Goal: Obtain resource: Download file/media

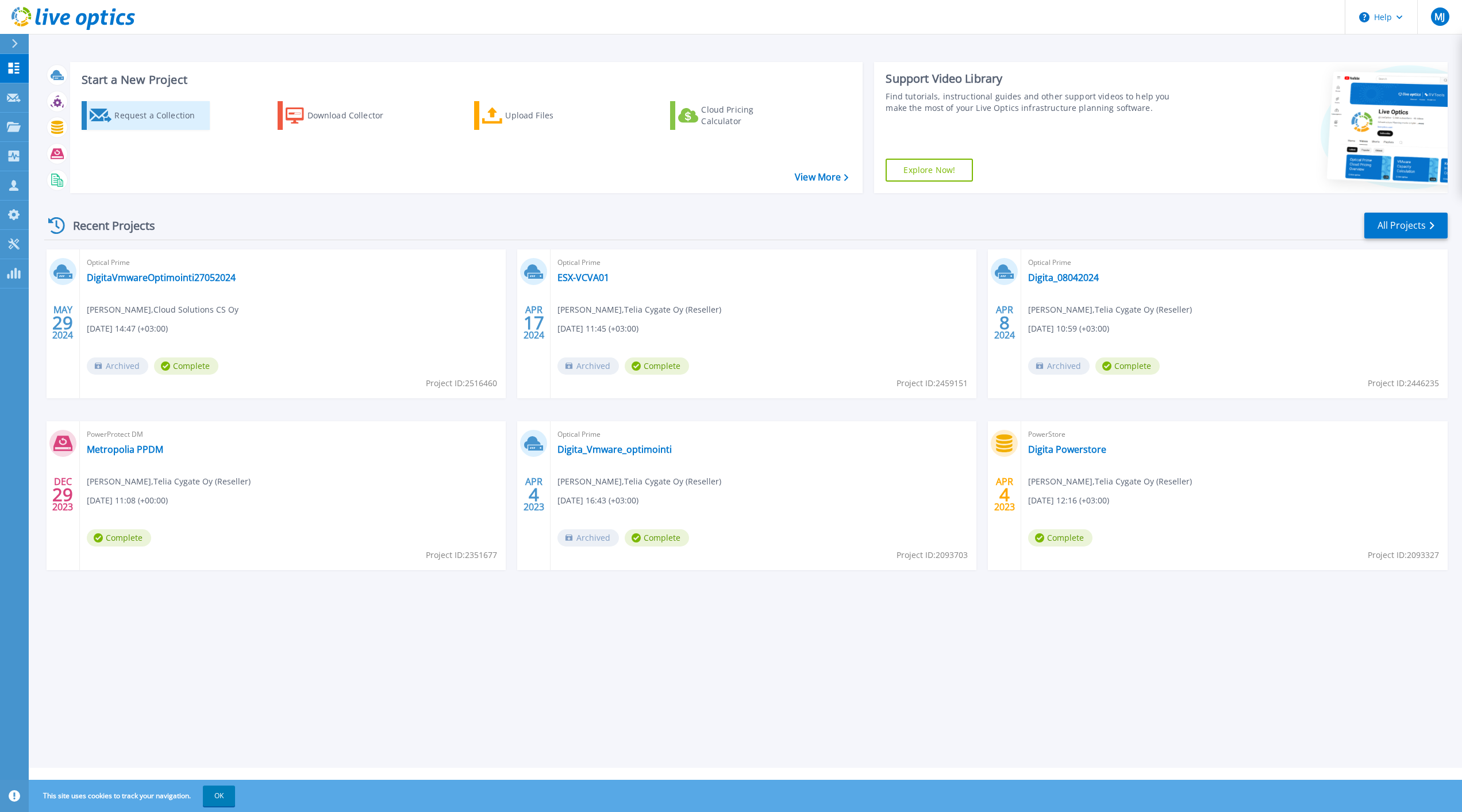
click at [169, 113] on div "Request a Collection" at bounding box center [160, 115] width 92 height 23
click at [349, 112] on div "Download Collector" at bounding box center [353, 115] width 92 height 23
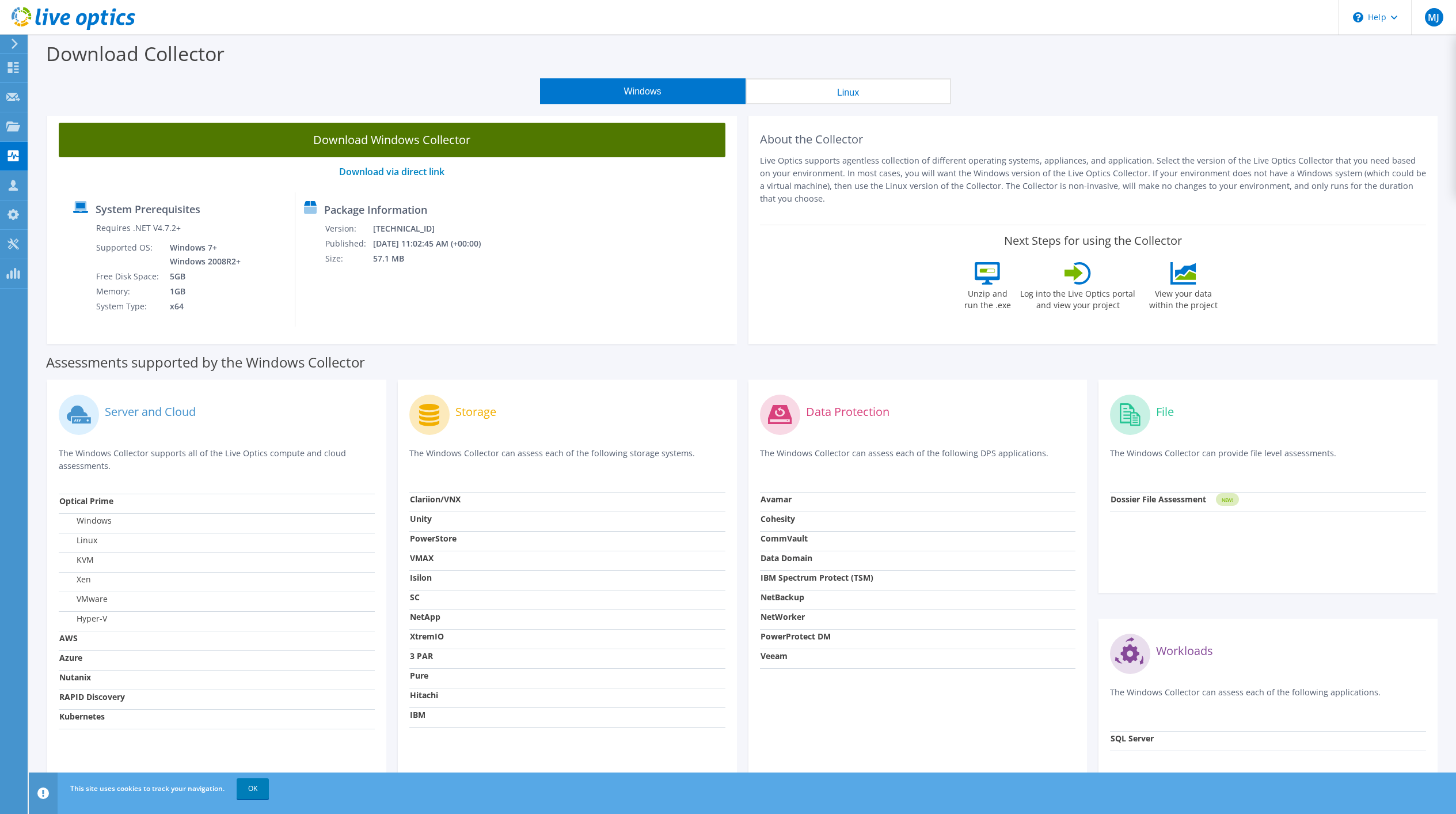
click at [421, 140] on link "Download Windows Collector" at bounding box center [392, 140] width 667 height 35
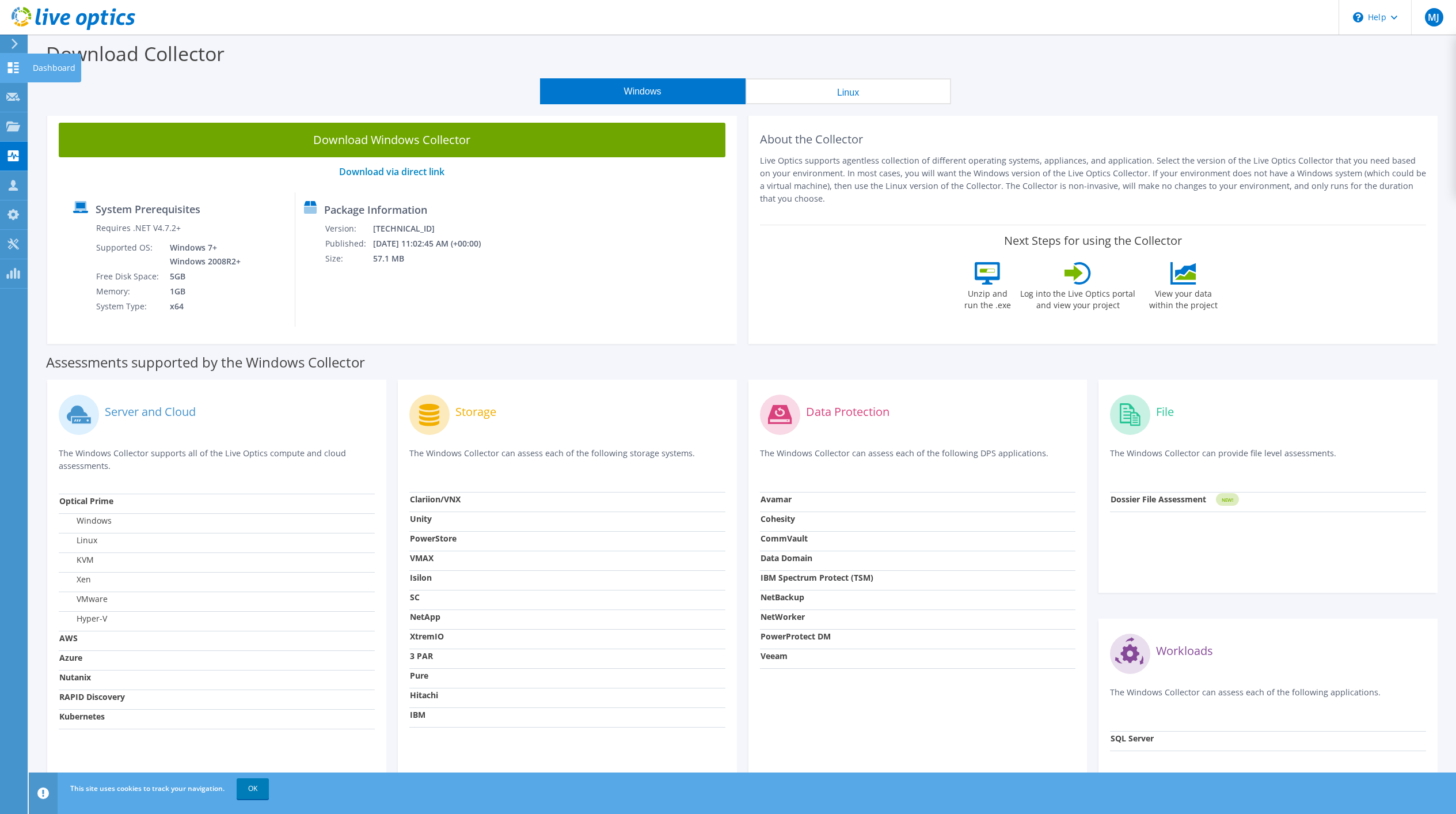
click at [11, 66] on use at bounding box center [14, 68] width 11 height 11
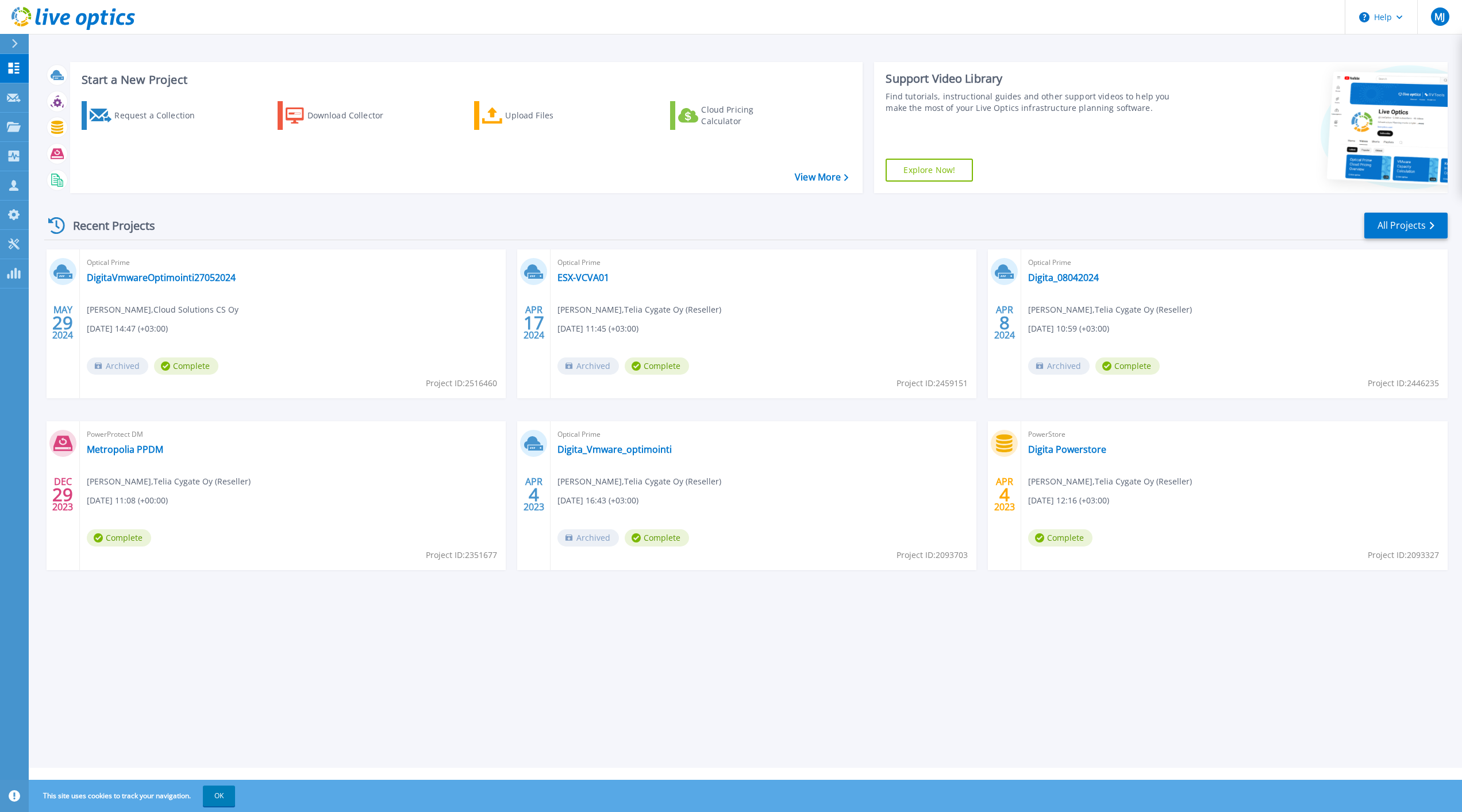
click at [450, 645] on div "Start a New Project Request a Collection Download Collector Upload Files Cloud …" at bounding box center [745, 383] width 1433 height 768
click at [57, 224] on icon at bounding box center [57, 225] width 16 height 16
click at [1415, 220] on link "All Projects" at bounding box center [1406, 225] width 83 height 26
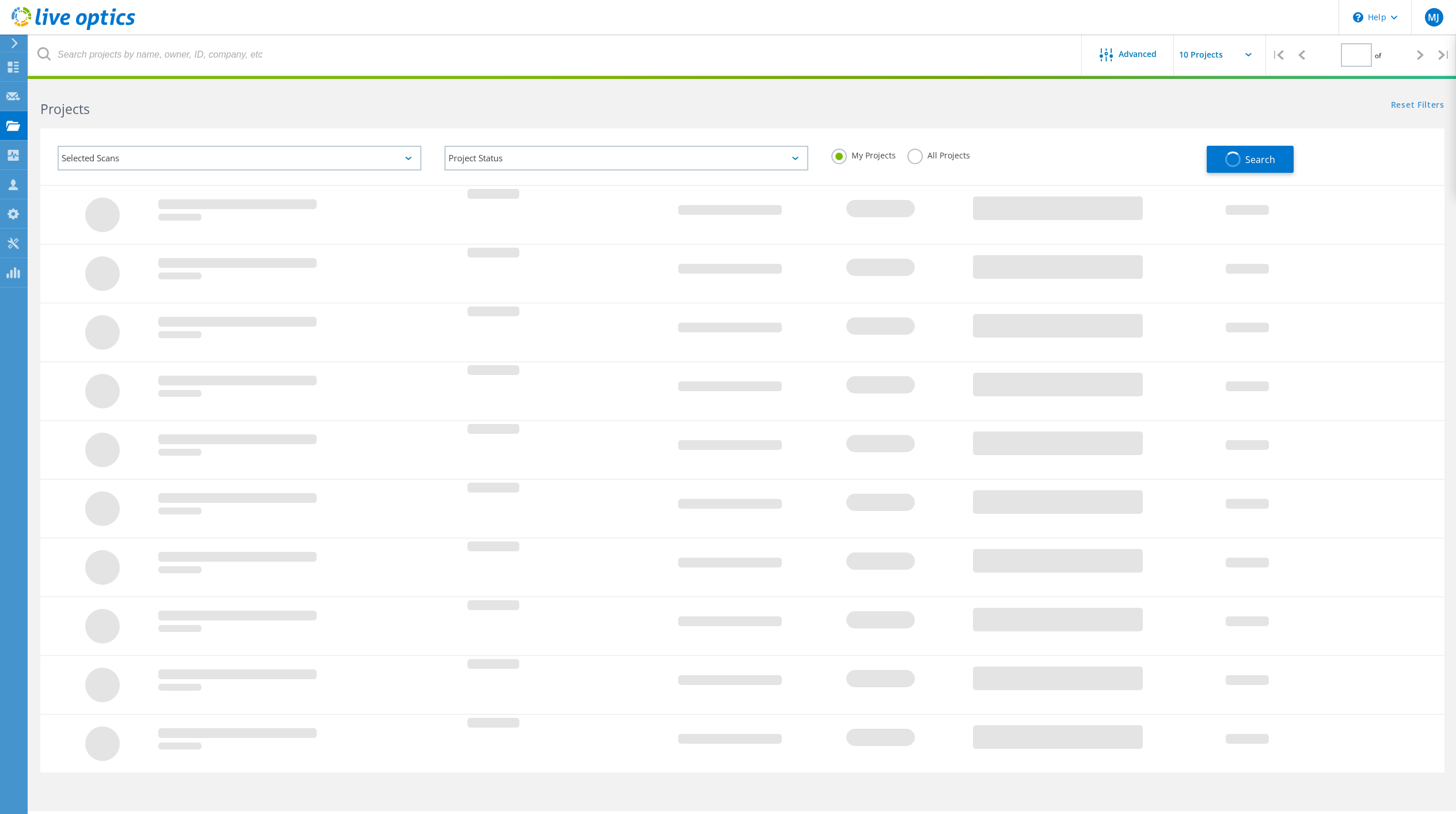
type input "1"
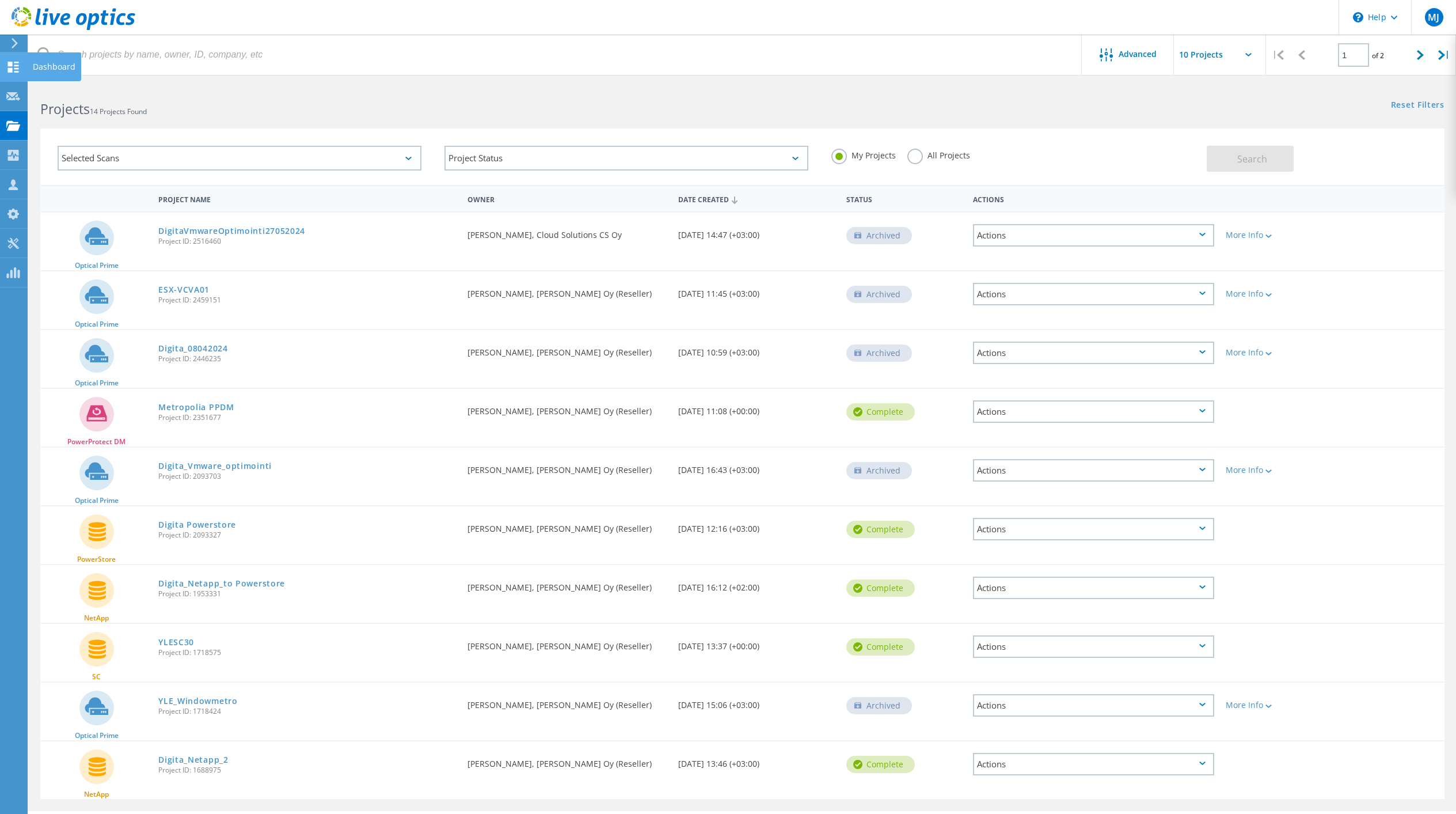
click at [17, 70] on icon at bounding box center [13, 67] width 14 height 11
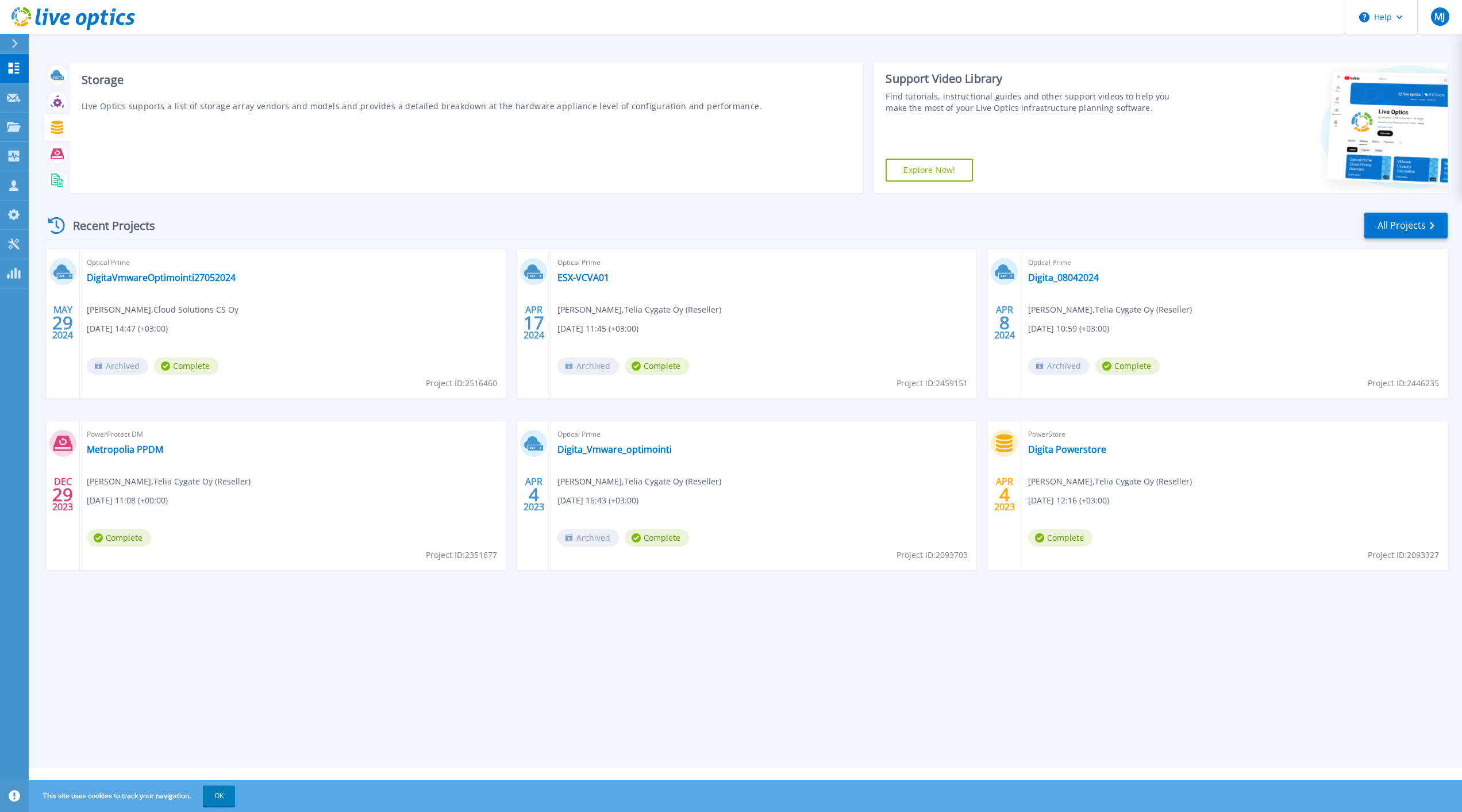
click at [59, 128] on icon at bounding box center [57, 127] width 12 height 13
click at [225, 798] on button "OK" at bounding box center [218, 796] width 32 height 20
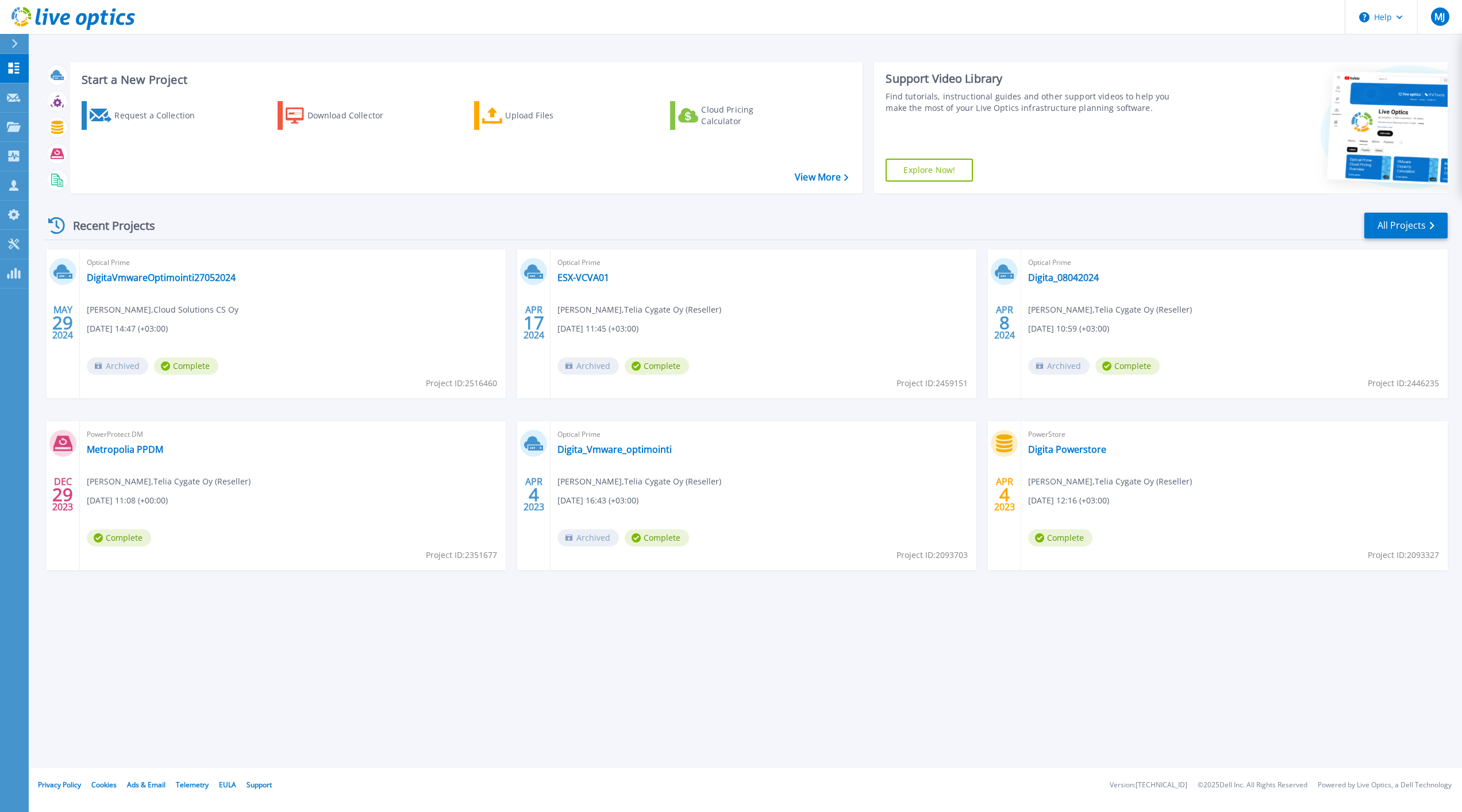
click at [352, 226] on div "Recent Projects All Projects" at bounding box center [746, 226] width 1403 height 29
click at [1405, 226] on link "All Projects" at bounding box center [1406, 225] width 83 height 26
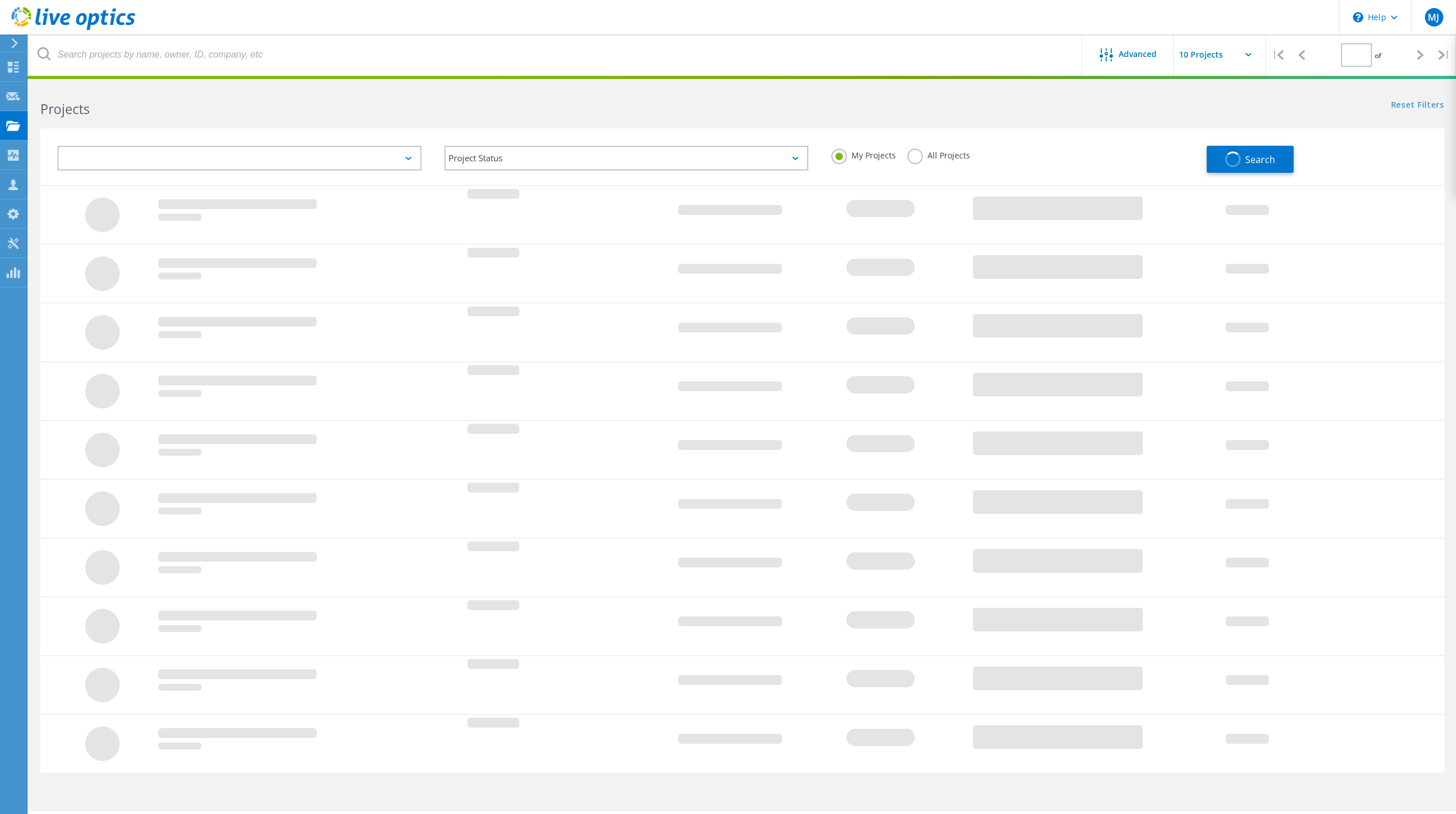
type input "1"
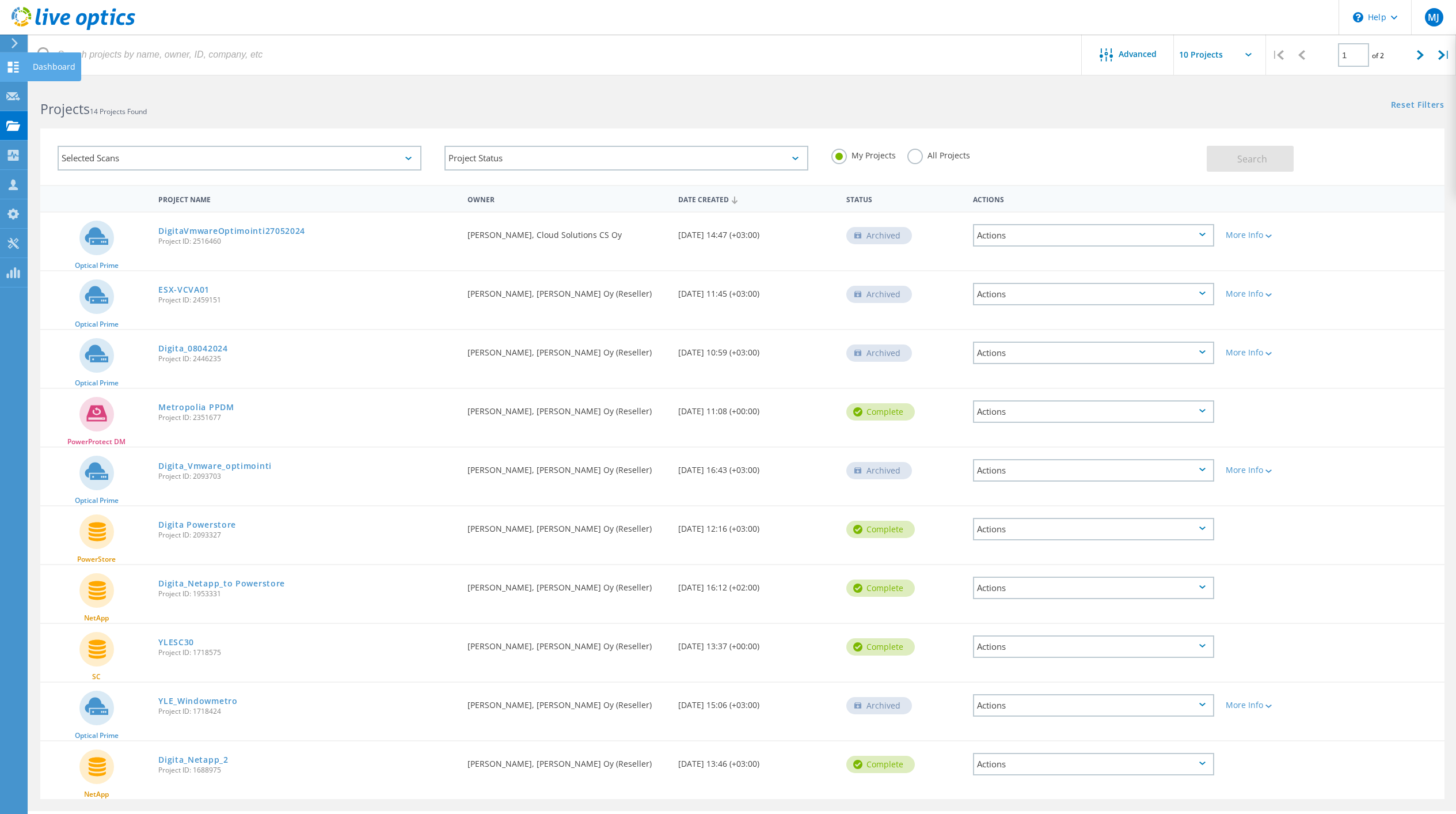
click at [15, 67] on icon at bounding box center [13, 67] width 14 height 11
